Goal: Obtain resource: Download file/media

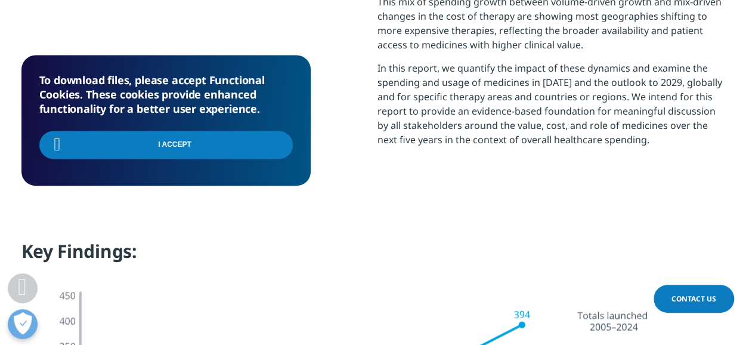
scroll to position [954, 0]
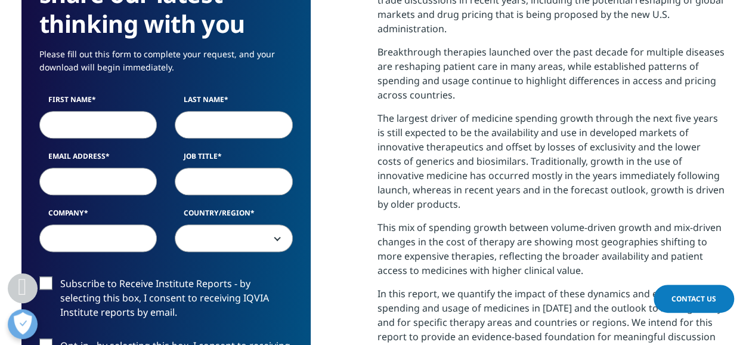
scroll to position [477, 0]
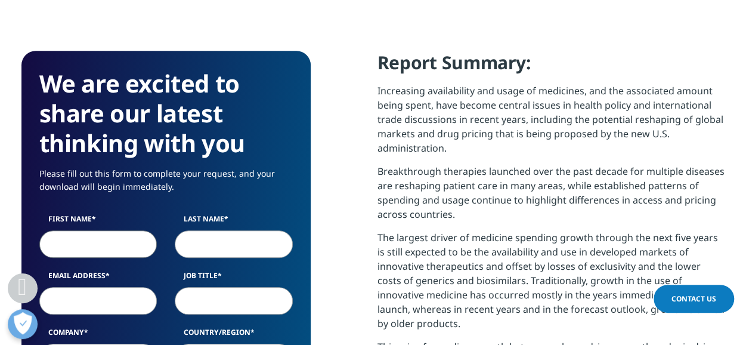
click at [63, 246] on input "First Name" at bounding box center [98, 243] width 118 height 27
type input "Krishna"
click at [220, 248] on input "Last Name" at bounding box center [234, 243] width 118 height 27
type input "Kumar"
click at [82, 300] on input "Email Address" at bounding box center [98, 300] width 118 height 27
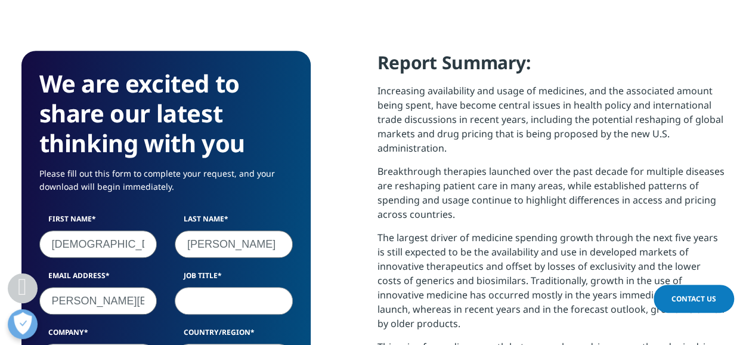
scroll to position [0, 9]
type input "kkumar@howard.edu"
click at [203, 306] on input "Job Title" at bounding box center [234, 300] width 118 height 27
click at [137, 299] on input "kkumar@howard.edu" at bounding box center [98, 300] width 118 height 27
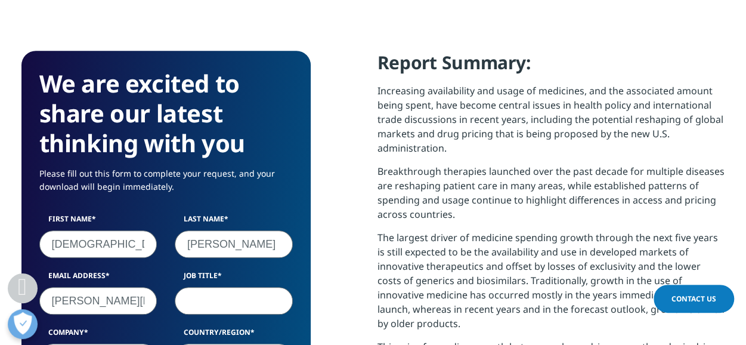
click at [199, 297] on input "Job Title" at bounding box center [234, 300] width 118 height 27
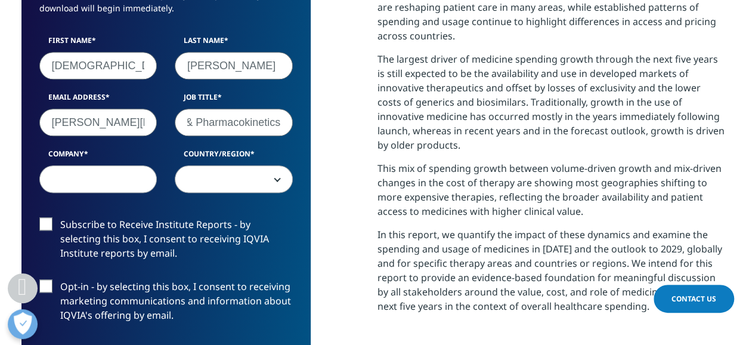
scroll to position [656, 0]
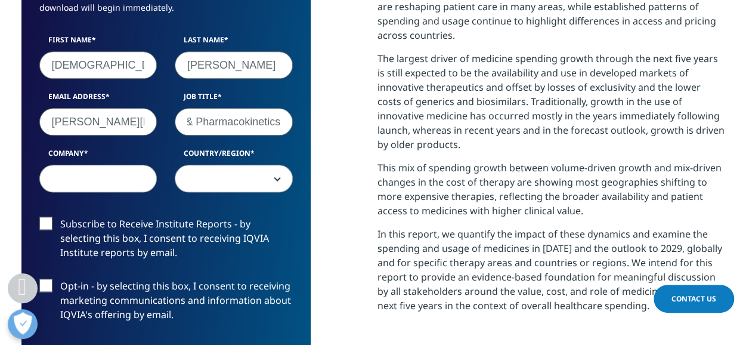
type input "Professor of Biopharmaceutics & Pharmacokinetics"
click at [113, 177] on input "Company" at bounding box center [98, 178] width 118 height 27
type input "Howard University"
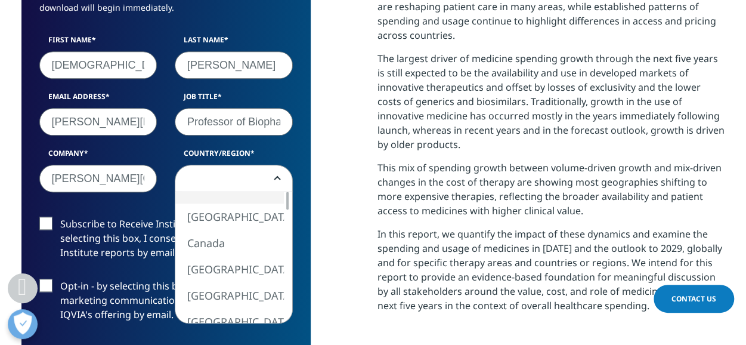
click at [275, 178] on b at bounding box center [275, 178] width 0 height 0
select select "[GEOGRAPHIC_DATA]"
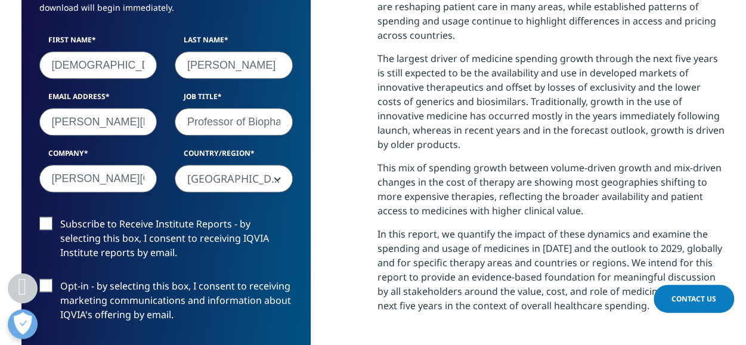
scroll to position [715, 0]
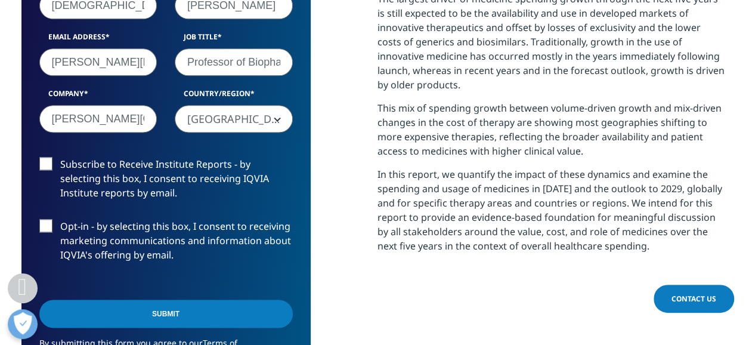
click at [46, 163] on label "Subscribe to Receive Institute Reports - by selecting this box, I consent to re…" at bounding box center [165, 181] width 253 height 49
click at [60, 157] on input "Subscribe to Receive Institute Reports - by selecting this box, I consent to re…" at bounding box center [60, 157] width 0 height 0
click at [47, 224] on label "Opt-in - by selecting this box, I consent to receiving marketing communications…" at bounding box center [165, 243] width 253 height 49
click at [60, 219] on input "Opt-in - by selecting this box, I consent to receiving marketing communications…" at bounding box center [60, 219] width 0 height 0
click at [172, 312] on input "Submit" at bounding box center [165, 313] width 253 height 28
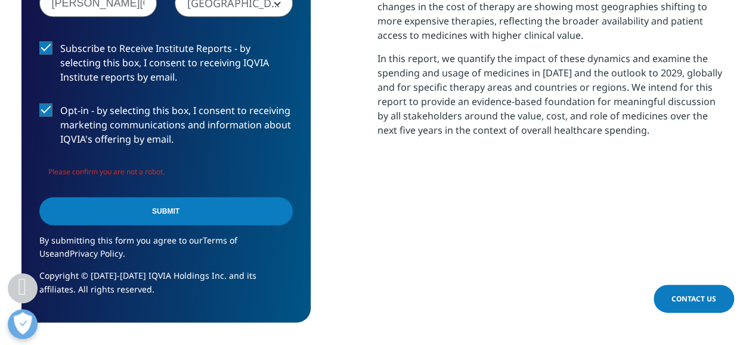
scroll to position [835, 0]
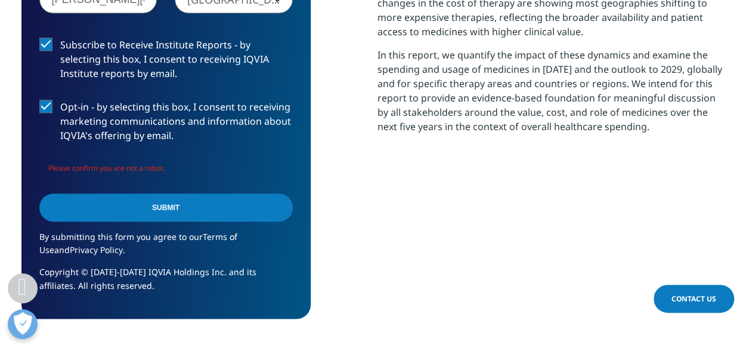
click at [176, 202] on input "Submit" at bounding box center [165, 207] width 253 height 28
click at [280, 204] on input "Submit" at bounding box center [165, 207] width 253 height 28
click at [278, 206] on div "Submit" at bounding box center [165, 208] width 253 height 43
click at [171, 207] on input "Submit" at bounding box center [165, 207] width 253 height 28
click at [154, 170] on span "Please confirm you are not a robot." at bounding box center [106, 168] width 116 height 10
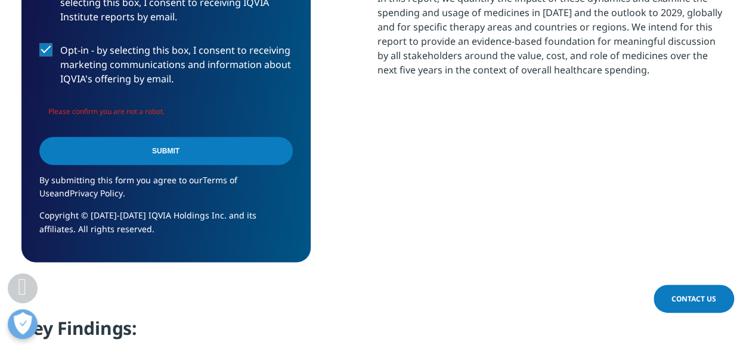
scroll to position [894, 0]
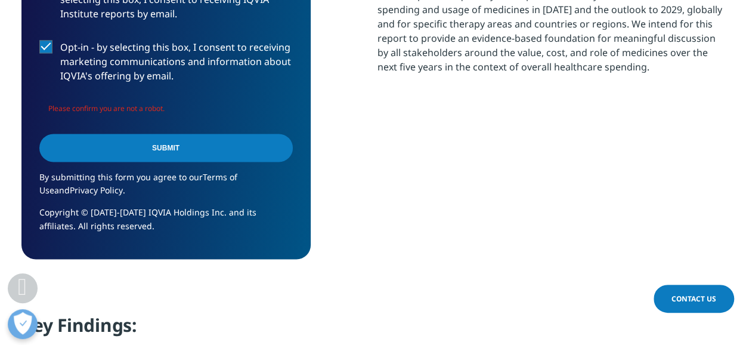
click at [150, 108] on span "Please confirm you are not a robot." at bounding box center [106, 108] width 116 height 10
click at [280, 145] on input "Submit" at bounding box center [165, 148] width 253 height 28
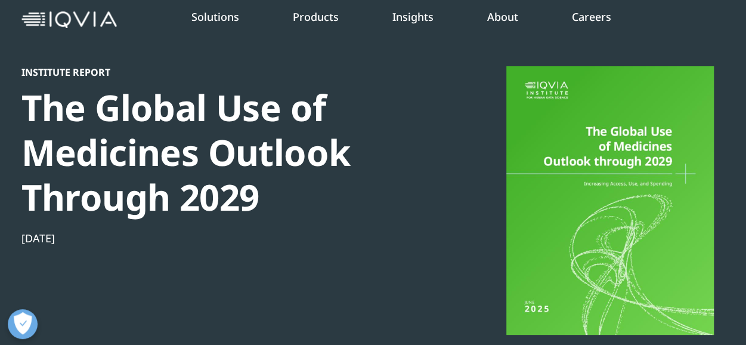
scroll to position [0, 0]
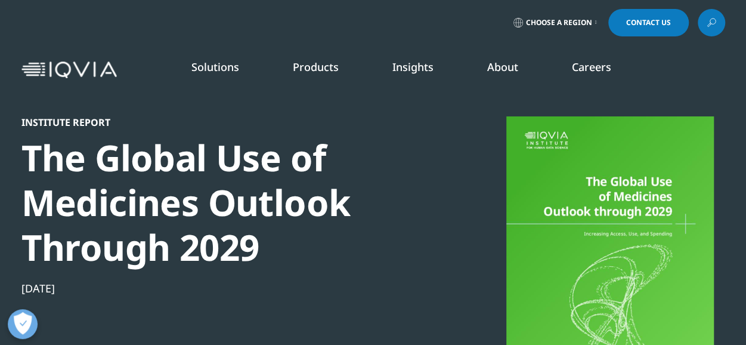
click at [596, 23] on icon at bounding box center [596, 22] width 2 height 5
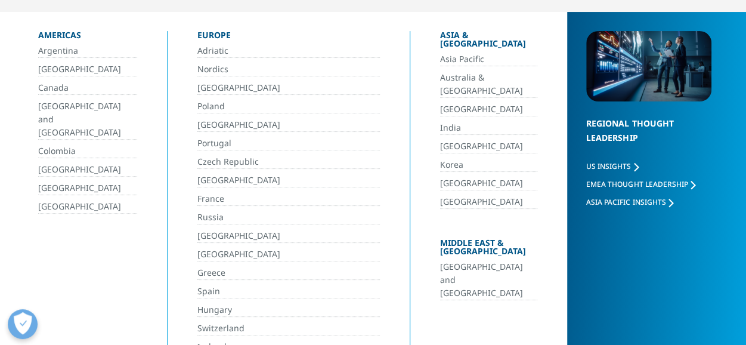
scroll to position [119, 0]
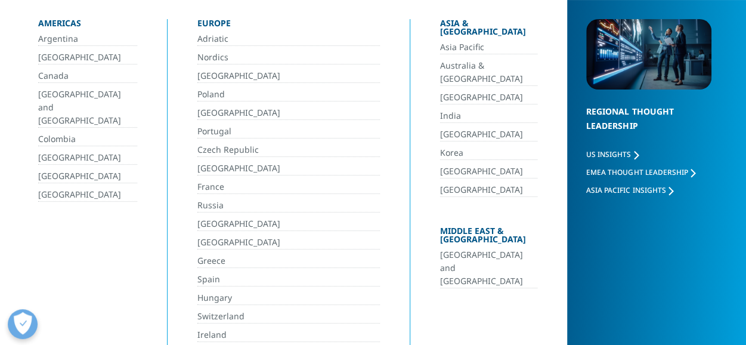
click at [96, 188] on link "[GEOGRAPHIC_DATA]" at bounding box center [87, 195] width 99 height 14
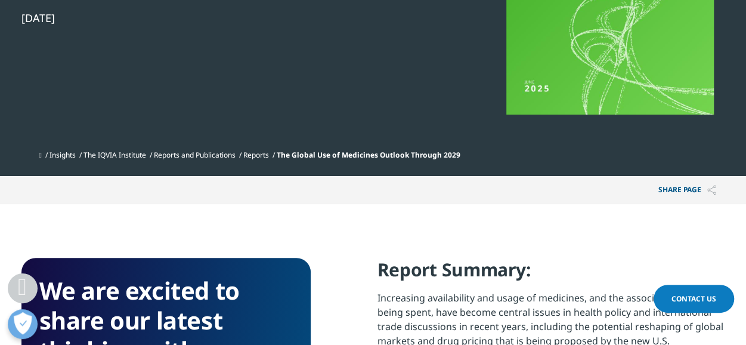
scroll to position [298, 0]
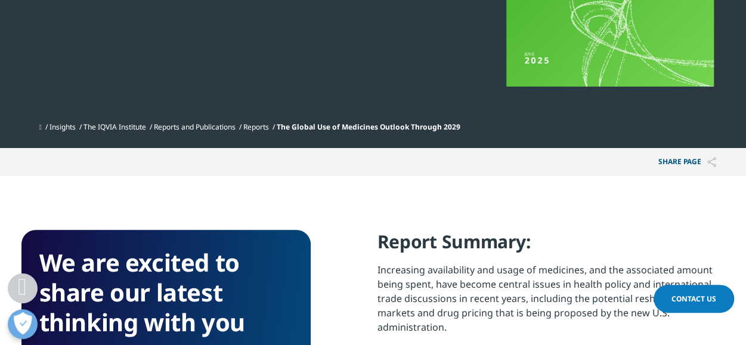
click at [42, 126] on span at bounding box center [40, 127] width 2 height 8
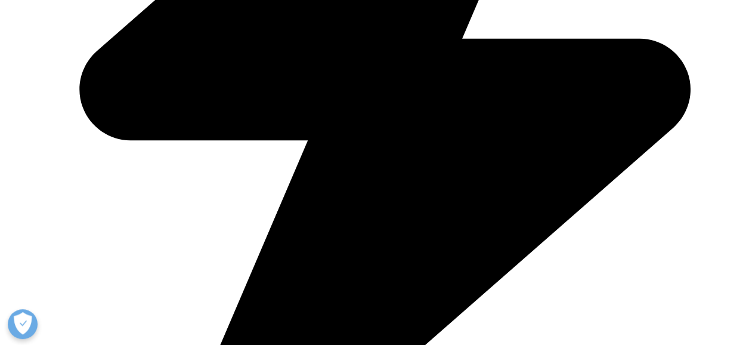
scroll to position [596, 0]
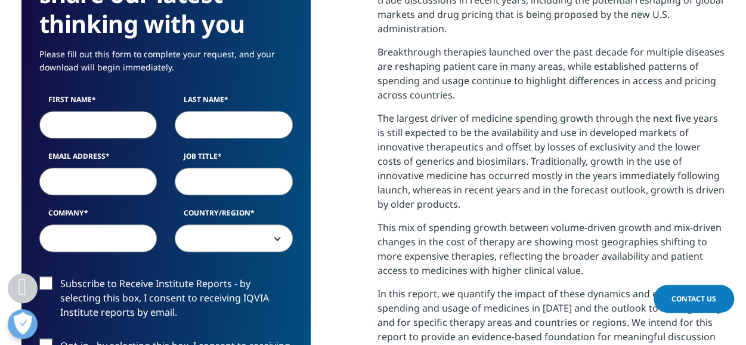
click at [116, 129] on input "First Name" at bounding box center [98, 124] width 118 height 27
type input "Krishna"
click at [217, 125] on input "Last Name" at bounding box center [234, 124] width 118 height 27
type input "Kumar"
click at [132, 175] on input "Email Address" at bounding box center [98, 180] width 118 height 27
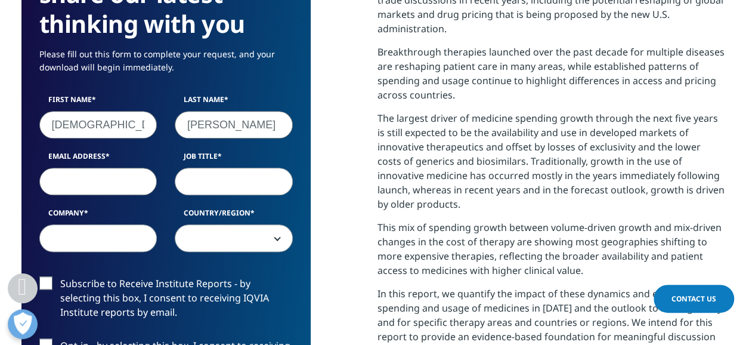
type input "kkumar@howard.edu"
click at [228, 183] on input "Job Title" at bounding box center [234, 180] width 118 height 27
type input "Professor of Biopharmaceutics & Pharmacokinetics"
click at [125, 238] on input "Company" at bounding box center [98, 237] width 118 height 27
type input "Howard University"
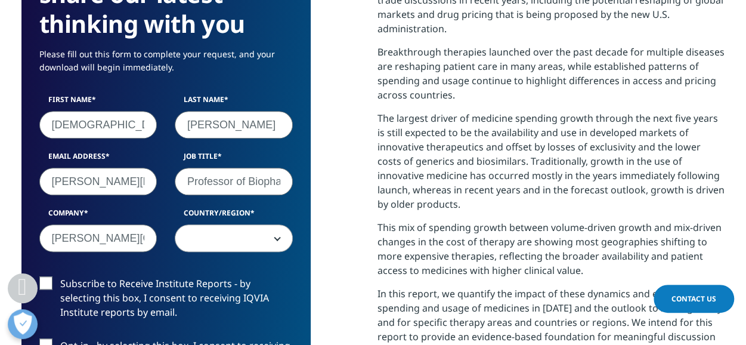
click at [221, 233] on span at bounding box center [233, 238] width 117 height 27
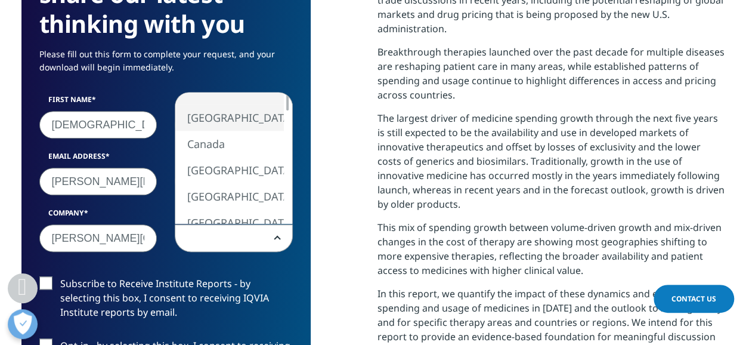
select select "[GEOGRAPHIC_DATA]"
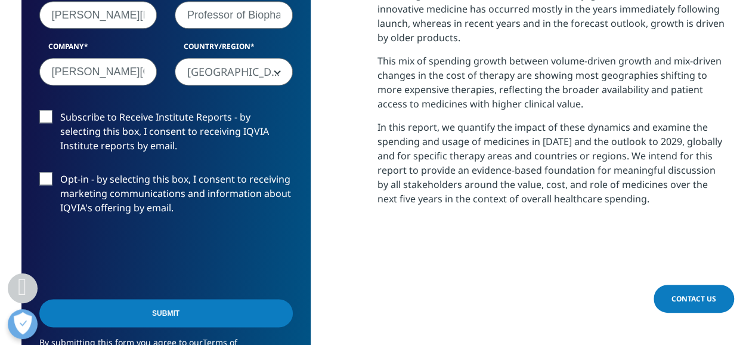
scroll to position [775, 0]
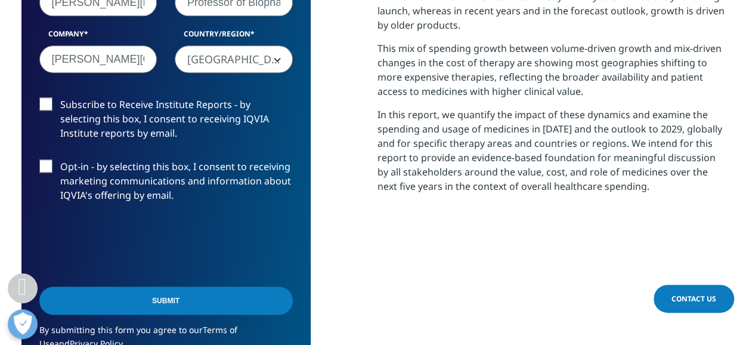
click at [51, 101] on label "Subscribe to Receive Institute Reports - by selecting this box, I consent to re…" at bounding box center [165, 121] width 253 height 49
click at [60, 97] on input "Subscribe to Receive Institute Reports - by selecting this box, I consent to re…" at bounding box center [60, 97] width 0 height 0
click at [51, 163] on label "Opt-in - by selecting this box, I consent to receiving marketing communications…" at bounding box center [165, 183] width 253 height 49
click at [60, 159] on input "Opt-in - by selecting this box, I consent to receiving marketing communications…" at bounding box center [60, 159] width 0 height 0
click at [163, 300] on input "Submit" at bounding box center [165, 300] width 253 height 28
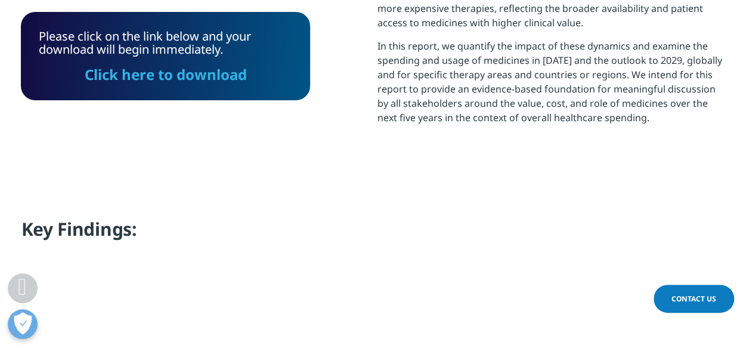
scroll to position [479, 703]
click at [228, 75] on link "Click here to download" at bounding box center [166, 74] width 162 height 20
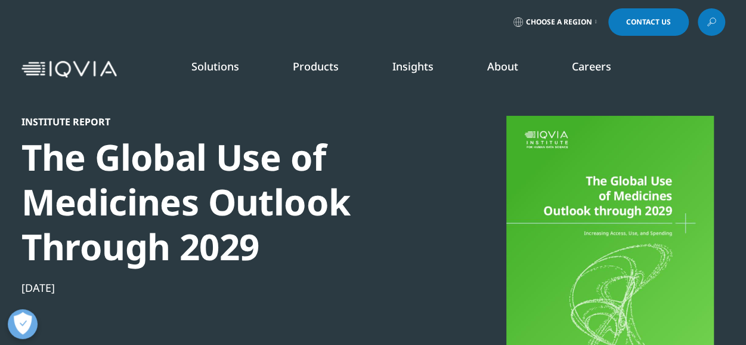
scroll to position [0, 0]
